Goal: Task Accomplishment & Management: Complete application form

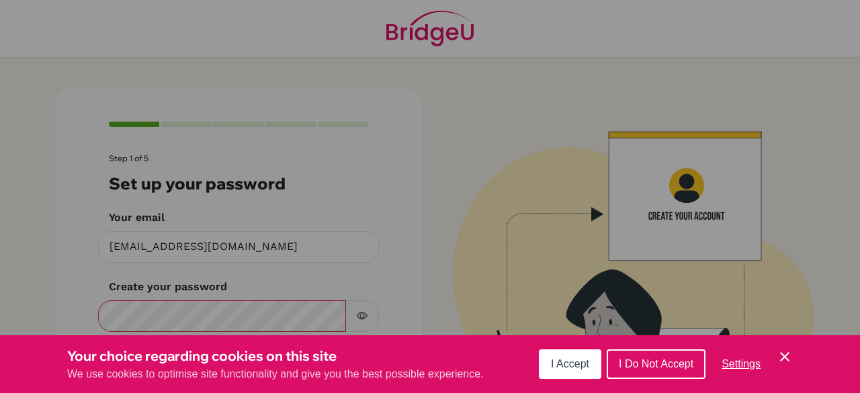
click at [596, 362] on button "I Accept" at bounding box center [570, 364] width 62 height 30
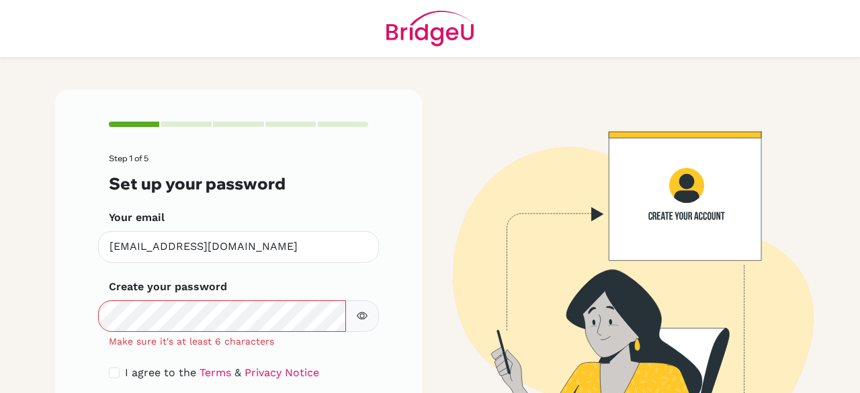
click at [357, 312] on icon "button" at bounding box center [362, 315] width 11 height 7
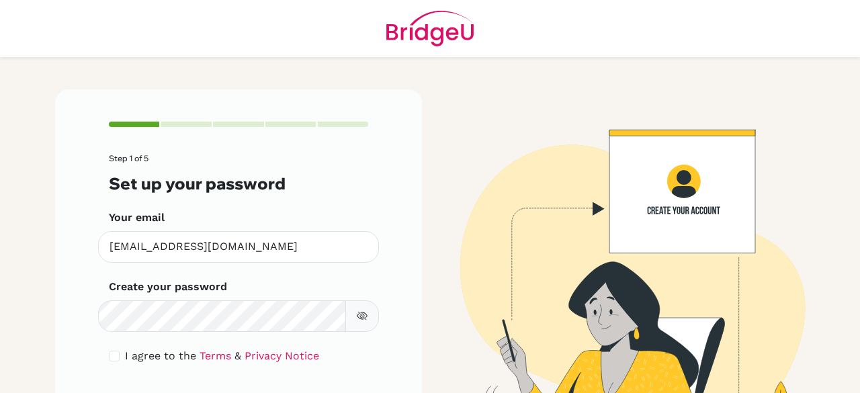
click at [544, 349] on img at bounding box center [621, 274] width 766 height 370
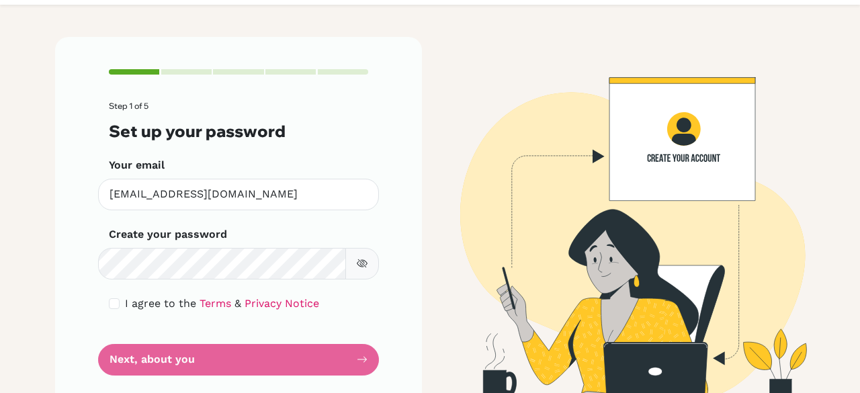
click at [88, 310] on div "Step 1 of 5 Set up your password Your email [EMAIL_ADDRESS][DOMAIN_NAME] Invali…" at bounding box center [238, 222] width 367 height 370
click at [109, 298] on div "I agree to the Terms & Privacy Notice" at bounding box center [238, 304] width 259 height 16
click at [116, 317] on form "Step 1 of 5 Set up your password Your email [EMAIL_ADDRESS][DOMAIN_NAME] Invali…" at bounding box center [238, 237] width 259 height 273
click at [109, 298] on input "checkbox" at bounding box center [114, 303] width 11 height 11
checkbox input "true"
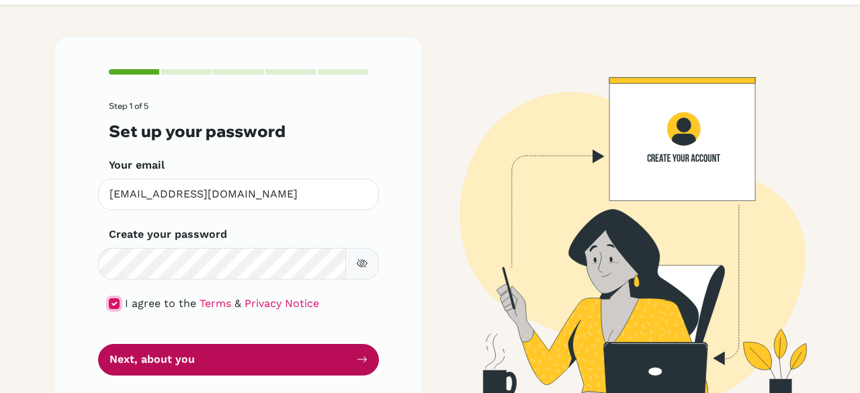
click at [355, 365] on button "Next, about you" at bounding box center [238, 360] width 281 height 32
